Goal: Check status: Check status

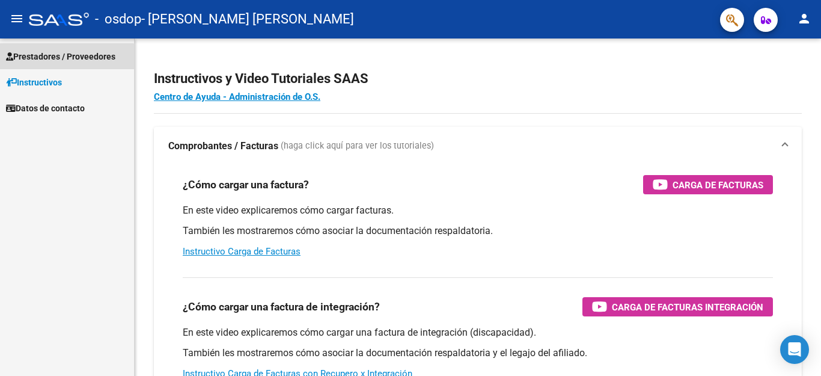
click at [48, 58] on span "Prestadores / Proveedores" at bounding box center [60, 56] width 109 height 13
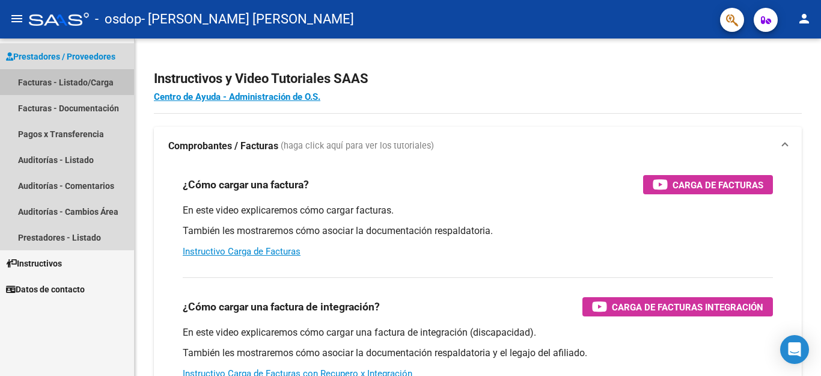
click at [49, 78] on link "Facturas - Listado/Carga" at bounding box center [67, 82] width 134 height 26
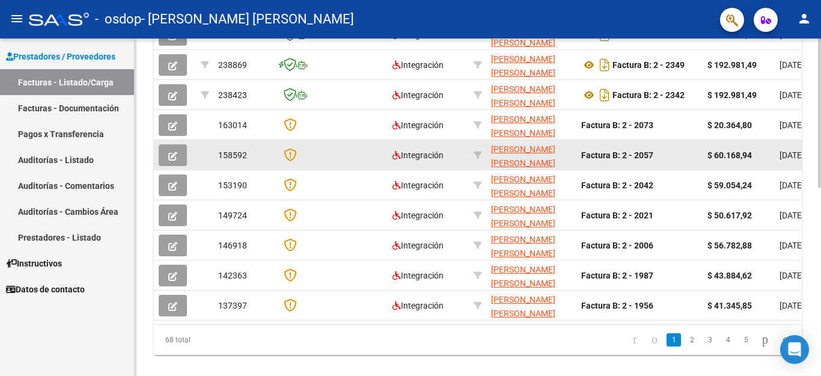
scroll to position [421, 0]
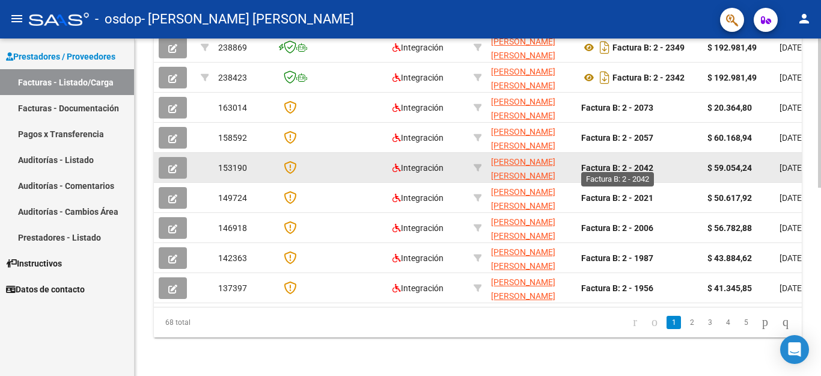
click at [643, 163] on strong "Factura B: 2 - 2042" at bounding box center [617, 168] width 72 height 10
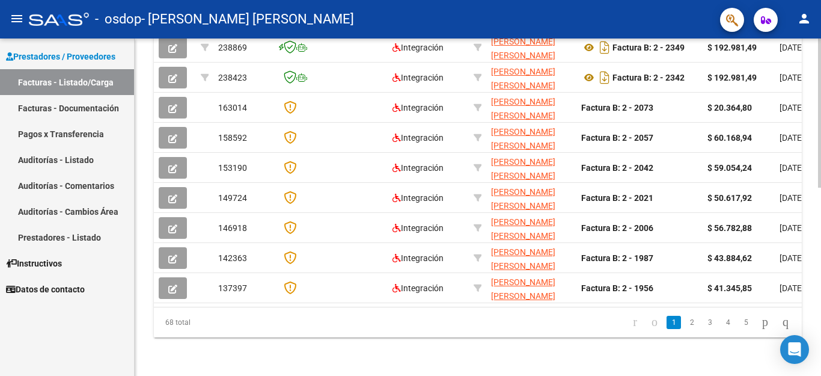
click at [739, 326] on link "5" at bounding box center [746, 322] width 14 height 13
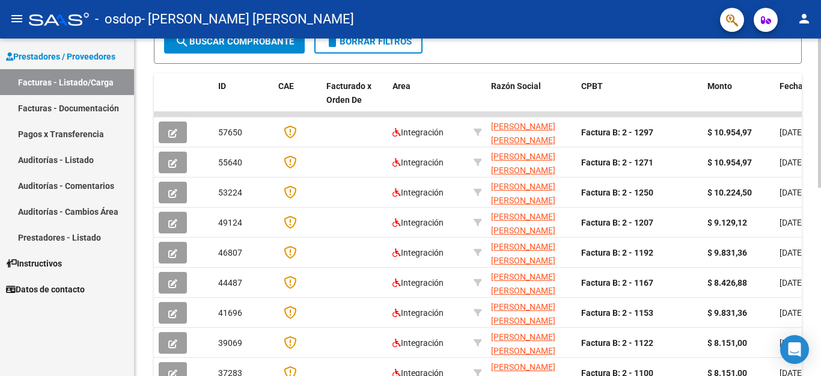
scroll to position [426, 0]
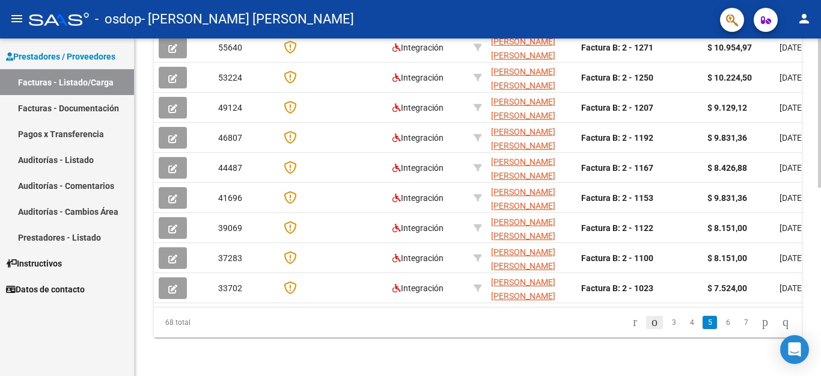
click at [650, 321] on icon "go to previous page" at bounding box center [655, 321] width 10 height 14
click at [650, 322] on icon "go to previous page" at bounding box center [655, 321] width 10 height 14
click at [667, 321] on link "1" at bounding box center [674, 322] width 14 height 13
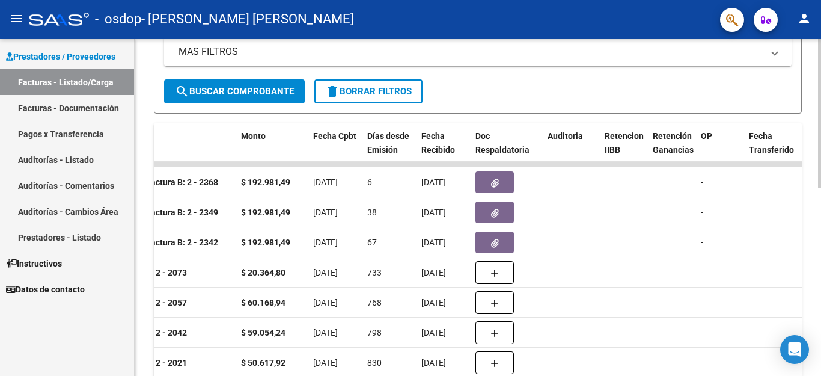
scroll to position [245, 0]
